Goal: Information Seeking & Learning: Check status

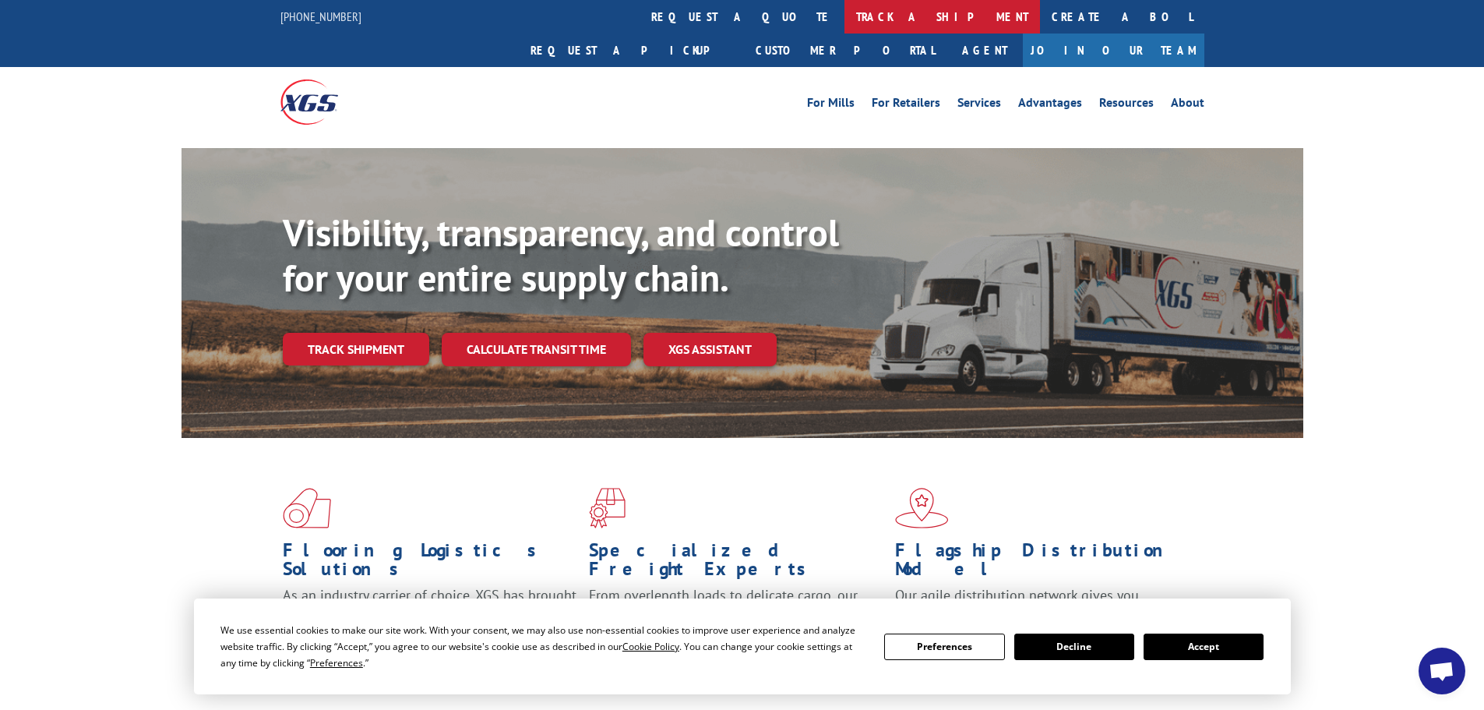
drag, startPoint x: 685, startPoint y: 24, endPoint x: 665, endPoint y: 76, distance: 55.0
click at [844, 24] on link "track a shipment" at bounding box center [942, 16] width 196 height 33
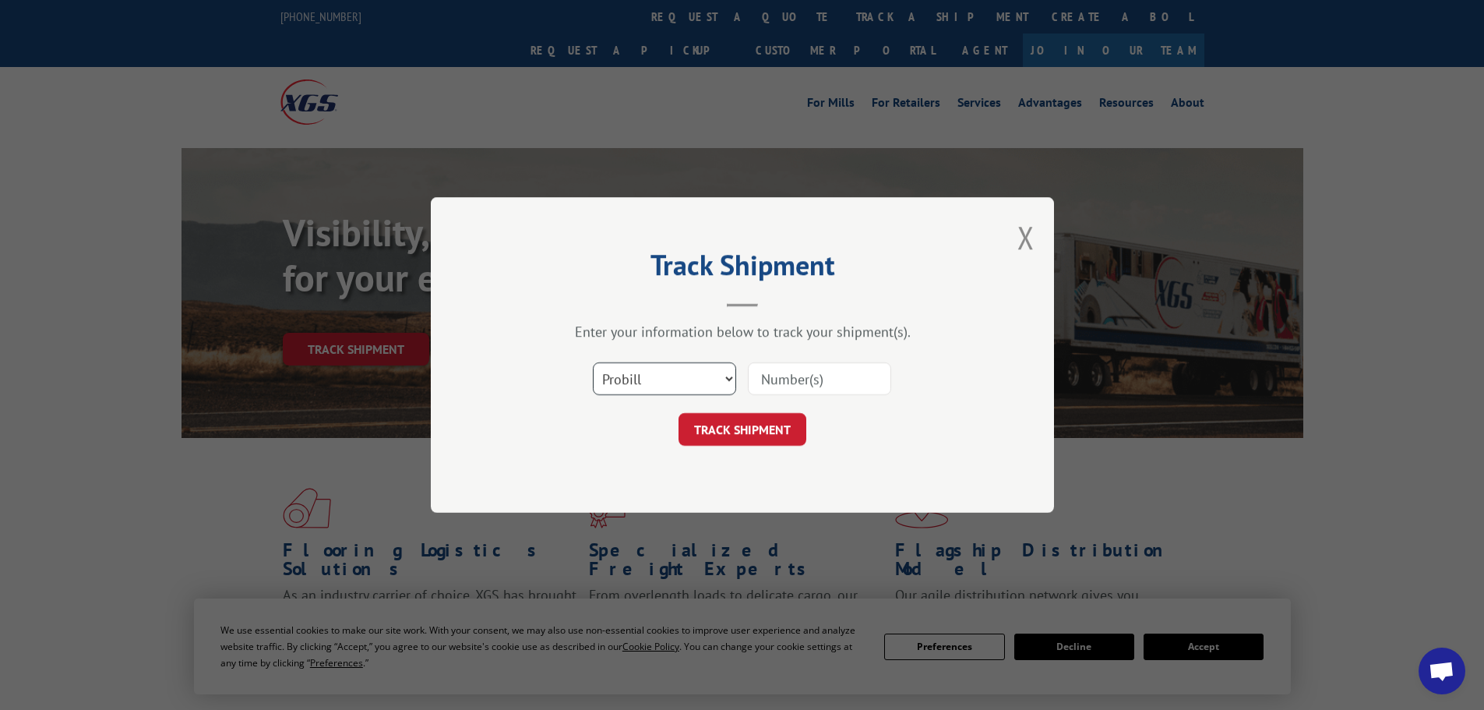
click at [623, 382] on select "Select category... Probill BOL PO" at bounding box center [664, 378] width 143 height 33
select select "bol"
click at [593, 362] on select "Select category... Probill BOL PO" at bounding box center [664, 378] width 143 height 33
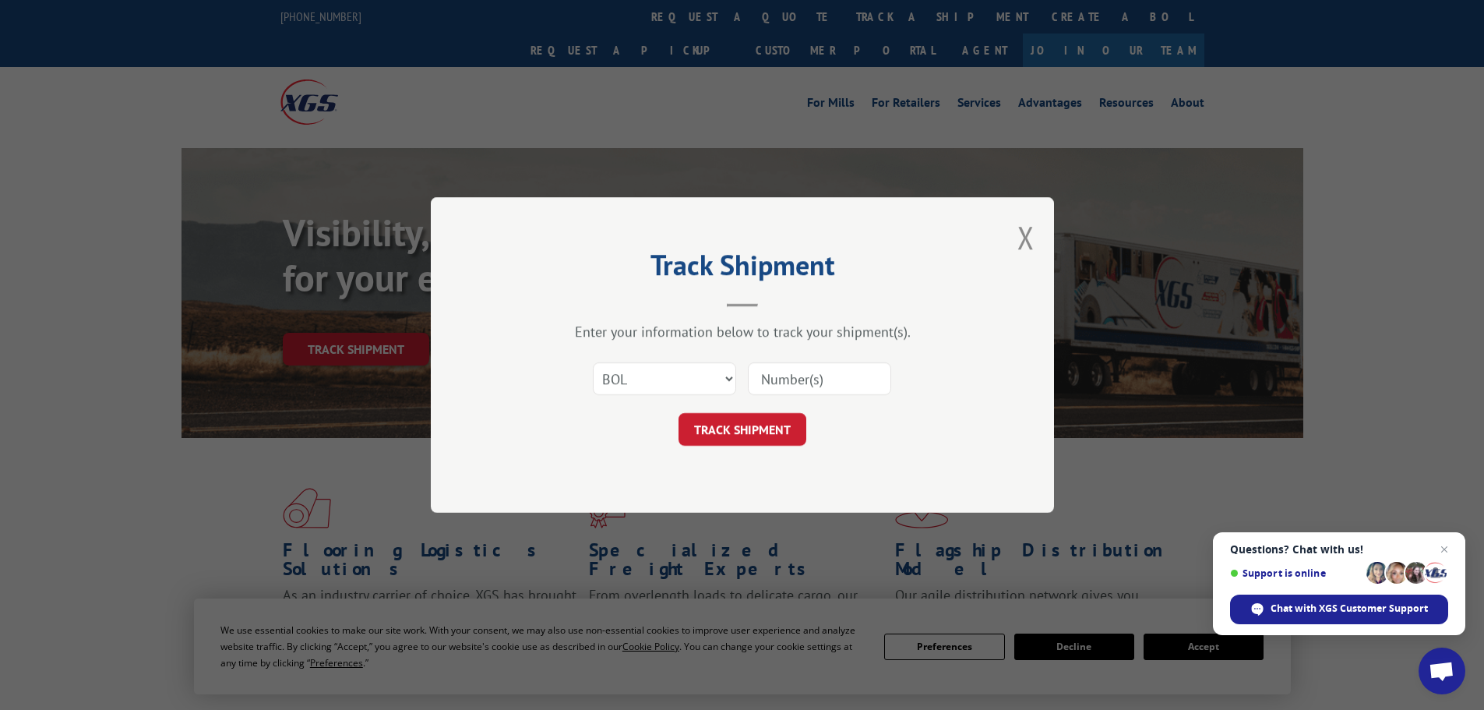
click at [820, 376] on input at bounding box center [819, 378] width 143 height 33
paste input "7060159"
type input "7060159"
click at [747, 418] on button "TRACK SHIPMENT" at bounding box center [743, 429] width 128 height 33
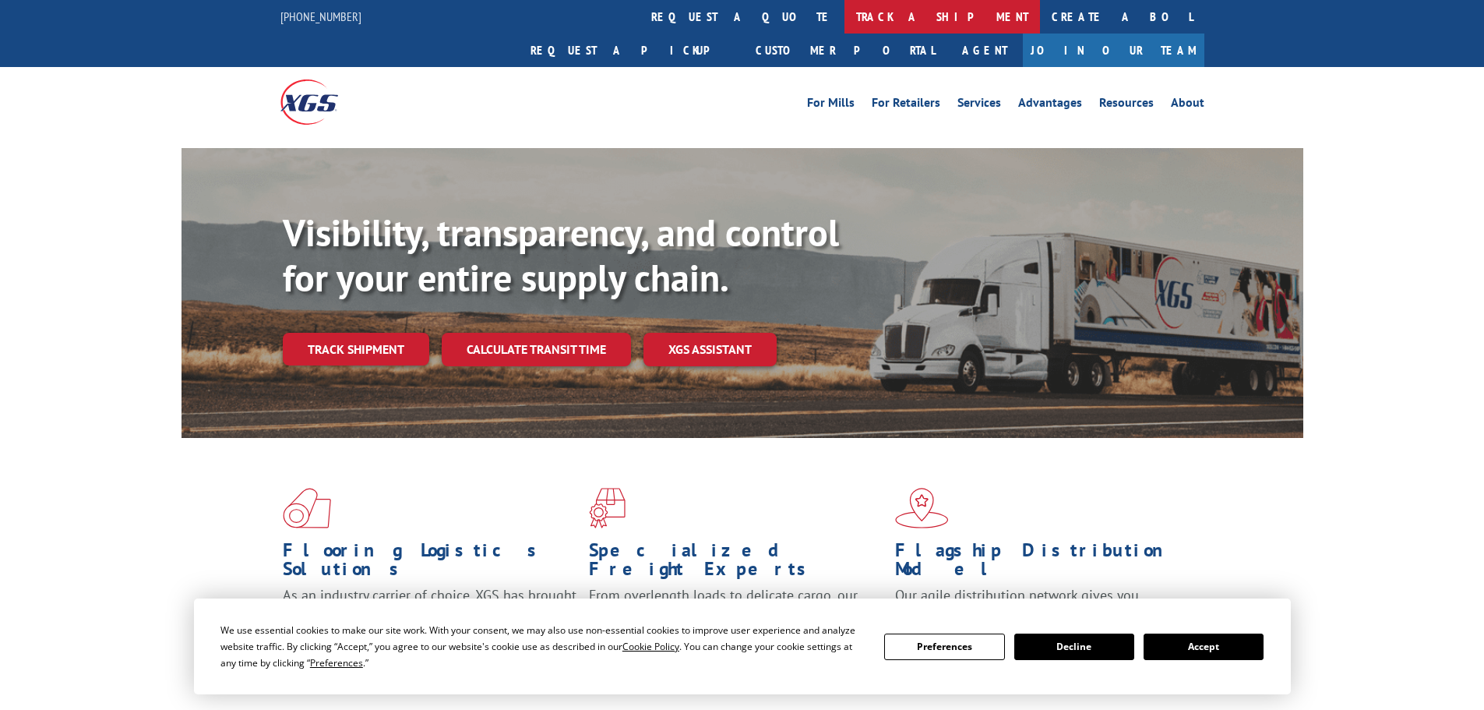
click at [844, 19] on link "track a shipment" at bounding box center [942, 16] width 196 height 33
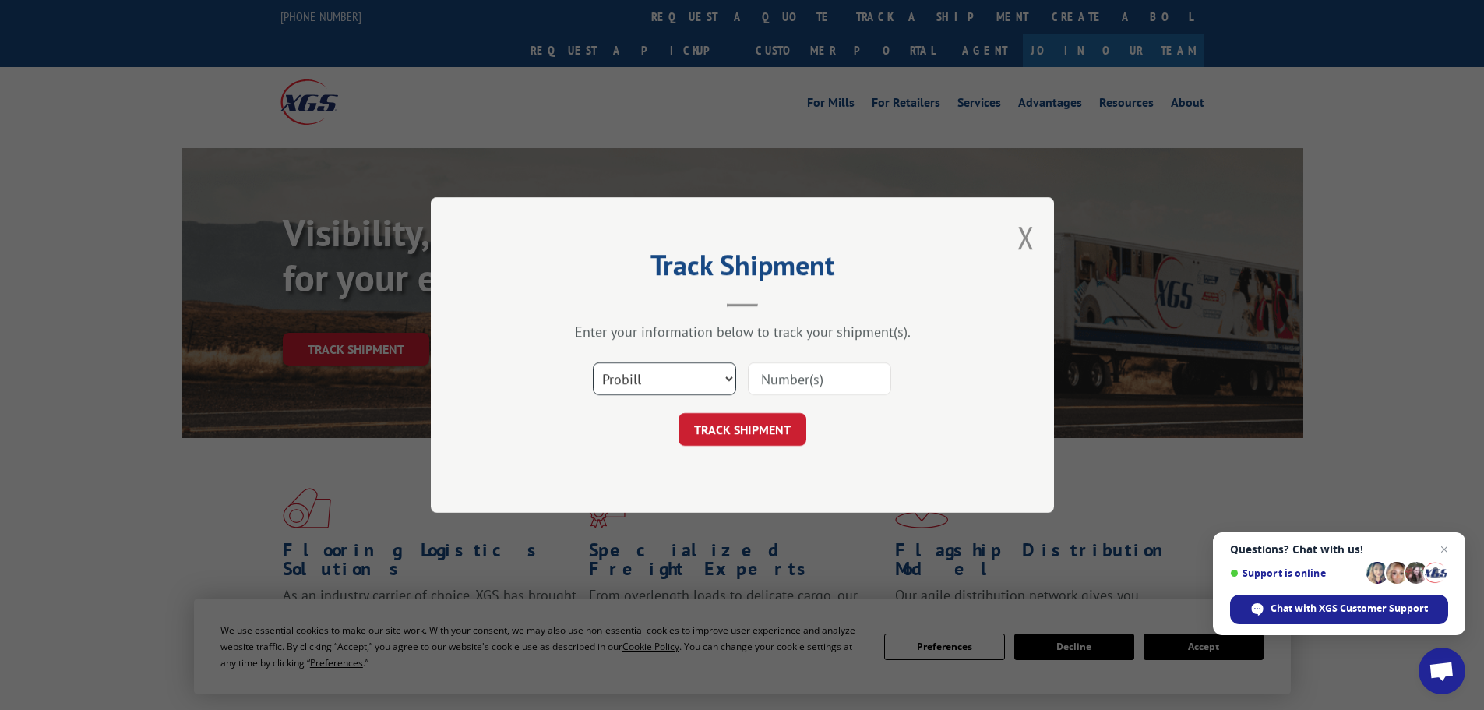
click at [613, 381] on select "Select category... Probill BOL PO" at bounding box center [664, 378] width 143 height 33
select select "bol"
click at [593, 362] on select "Select category... Probill BOL PO" at bounding box center [664, 378] width 143 height 33
click at [808, 384] on input at bounding box center [819, 378] width 143 height 33
paste input "17639304"
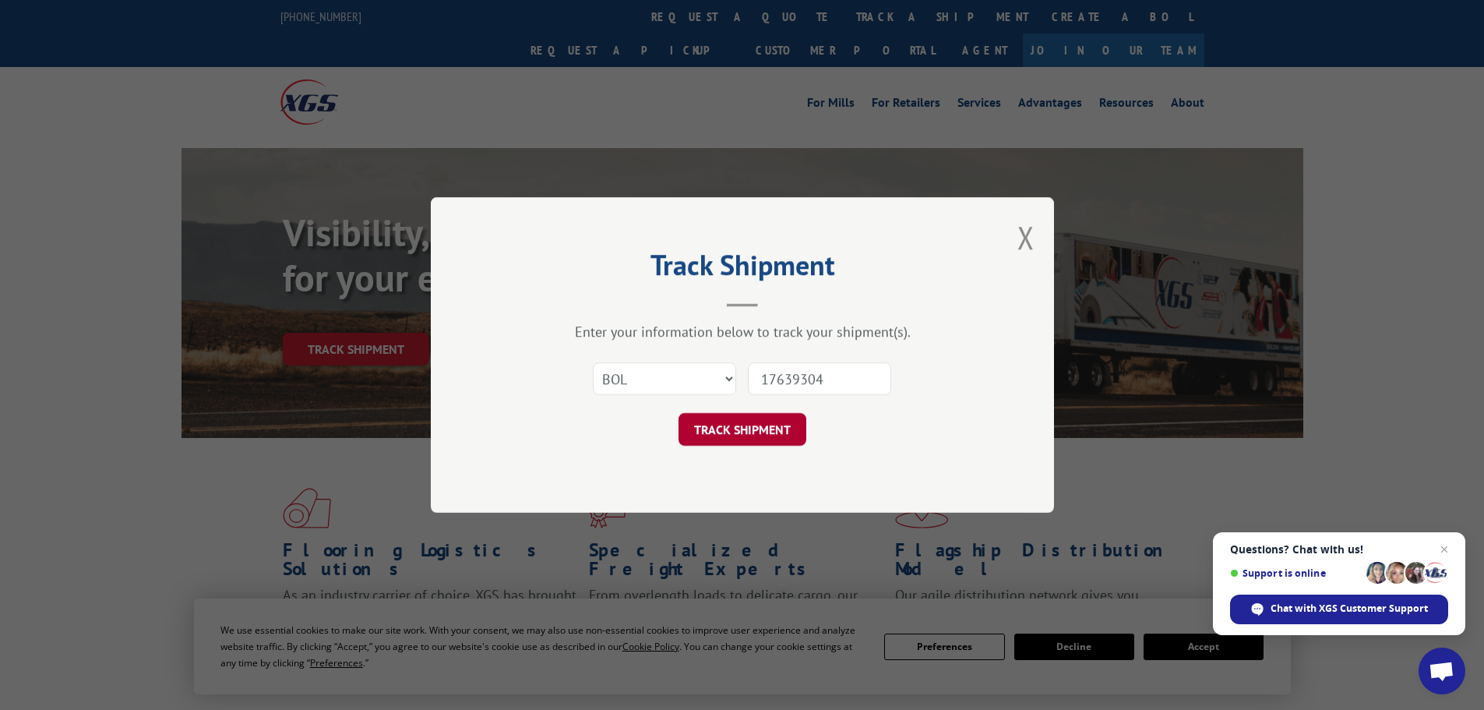
type input "17639304"
click at [767, 432] on button "TRACK SHIPMENT" at bounding box center [743, 429] width 128 height 33
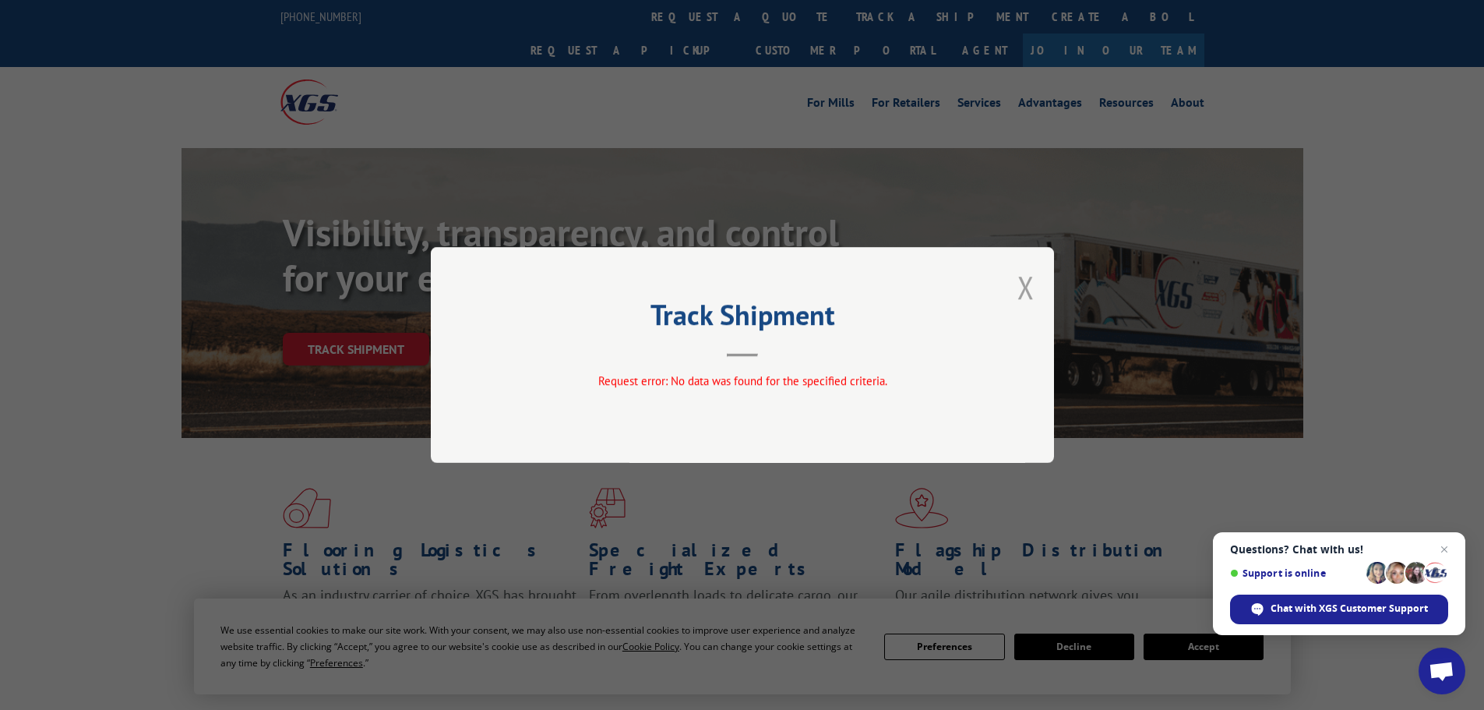
drag, startPoint x: 1031, startPoint y: 291, endPoint x: 679, endPoint y: 93, distance: 403.5
click at [1030, 291] on button "Close modal" at bounding box center [1025, 286] width 17 height 41
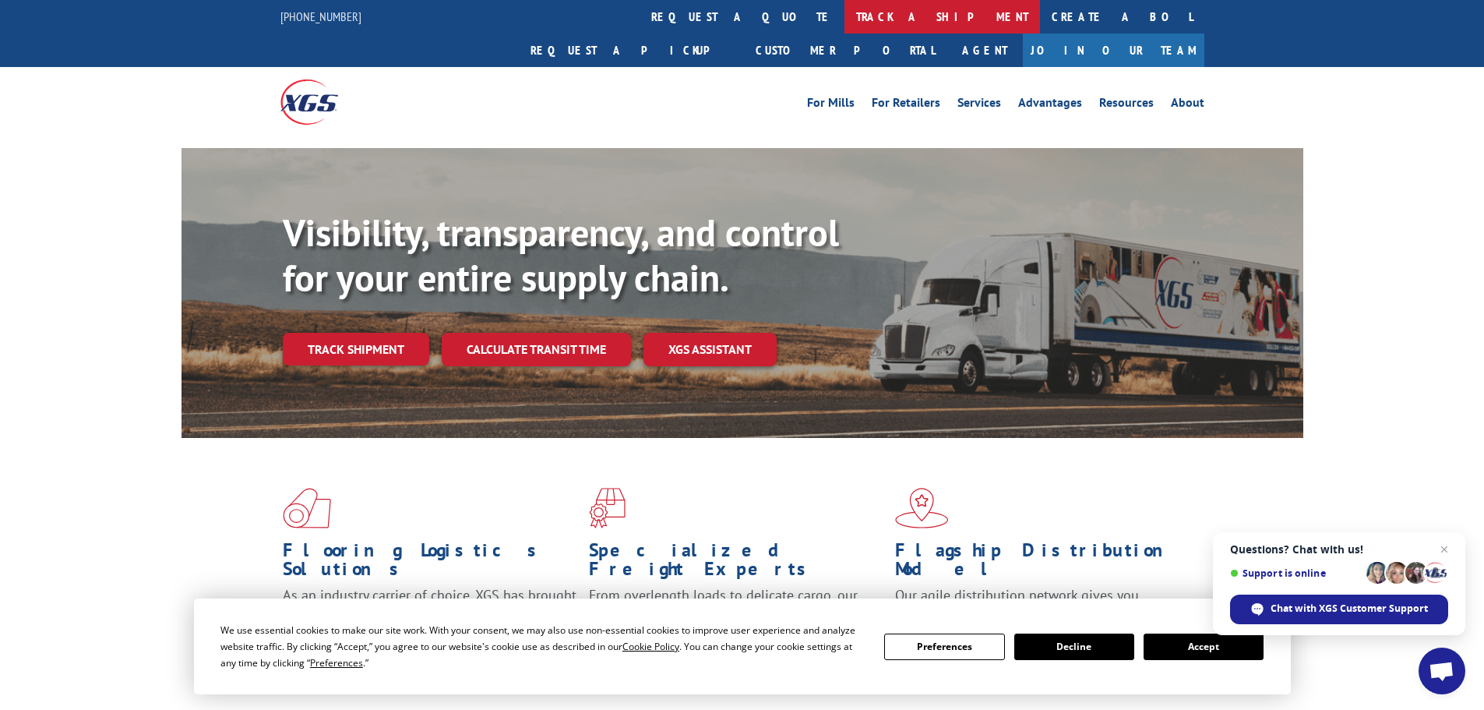
click at [844, 30] on link "track a shipment" at bounding box center [942, 16] width 196 height 33
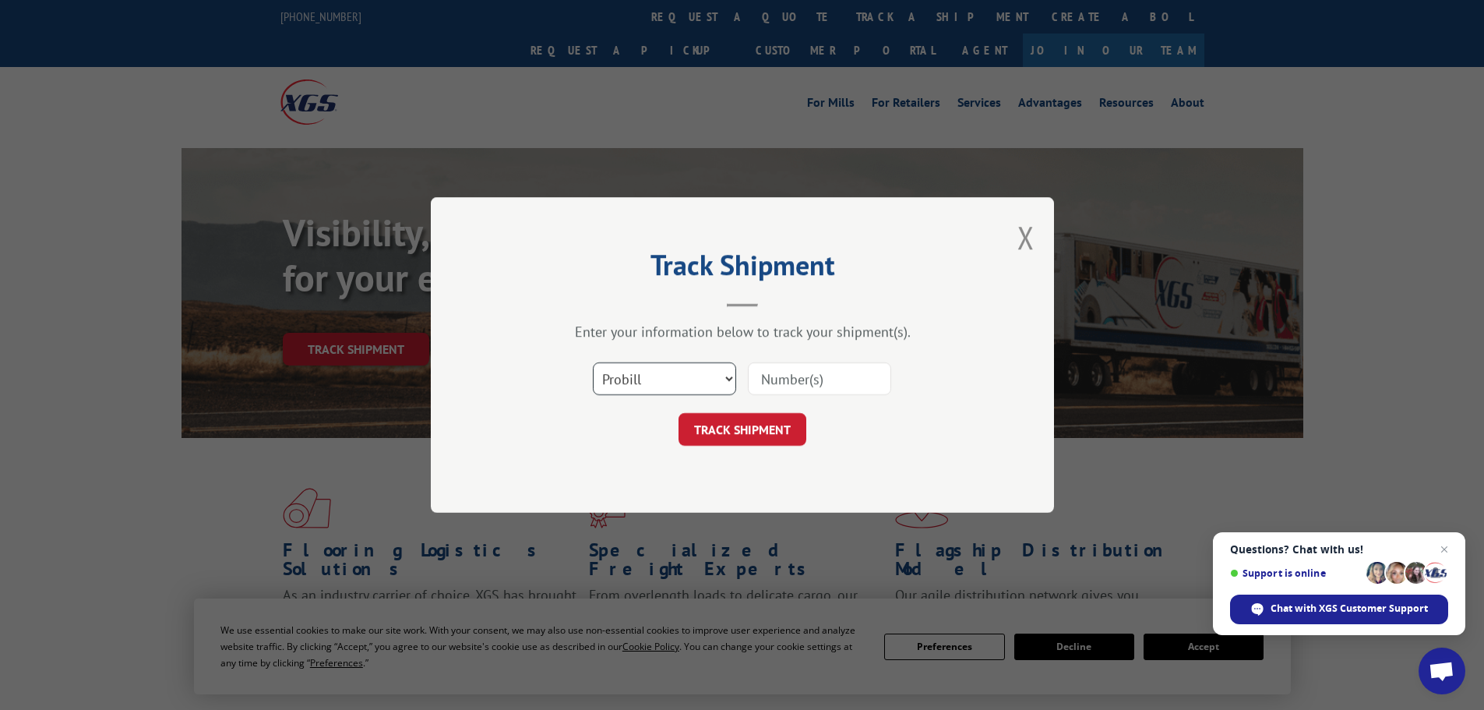
click at [625, 377] on select "Select category... Probill BOL PO" at bounding box center [664, 378] width 143 height 33
select select "bol"
click at [593, 362] on select "Select category... Probill BOL PO" at bounding box center [664, 378] width 143 height 33
click at [811, 372] on input at bounding box center [819, 378] width 143 height 33
paste input "7064920"
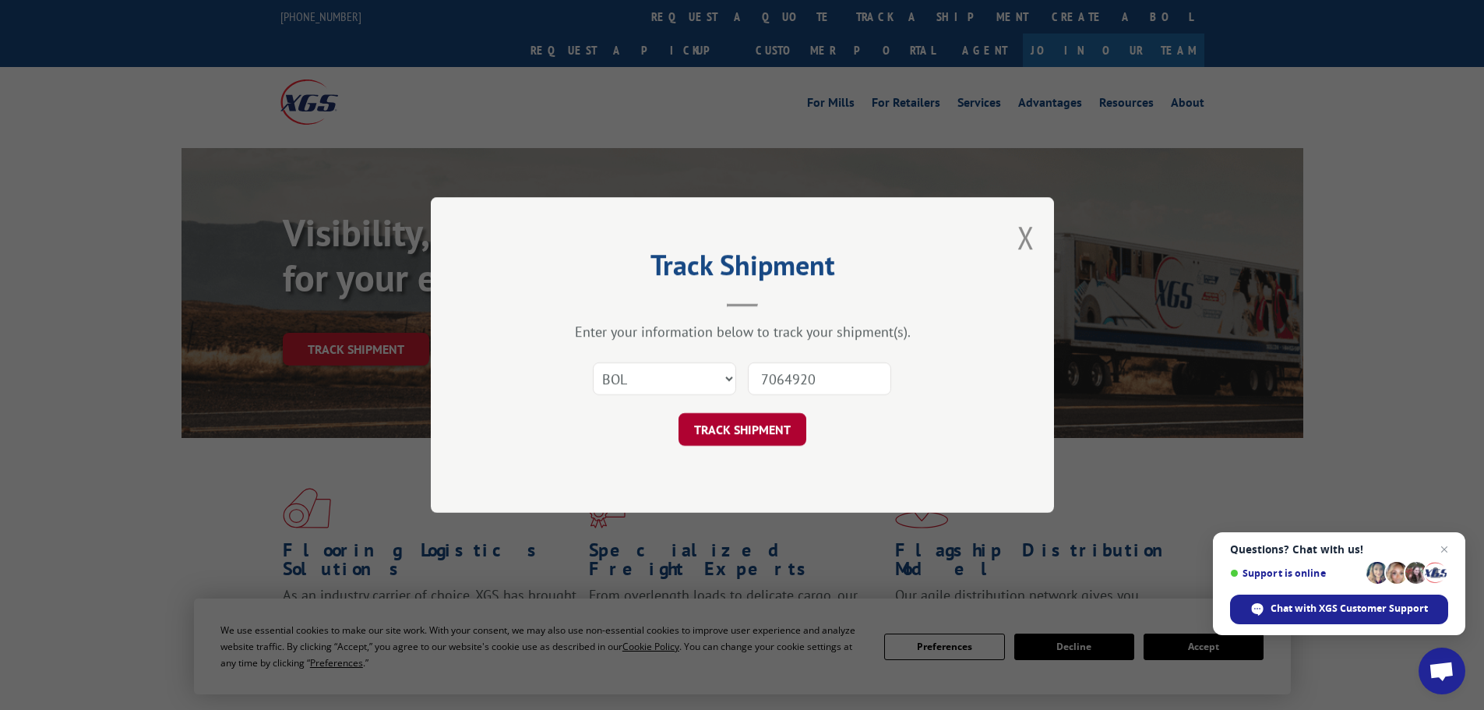
type input "7064920"
click at [753, 428] on button "TRACK SHIPMENT" at bounding box center [743, 429] width 128 height 33
